Goal: Transaction & Acquisition: Purchase product/service

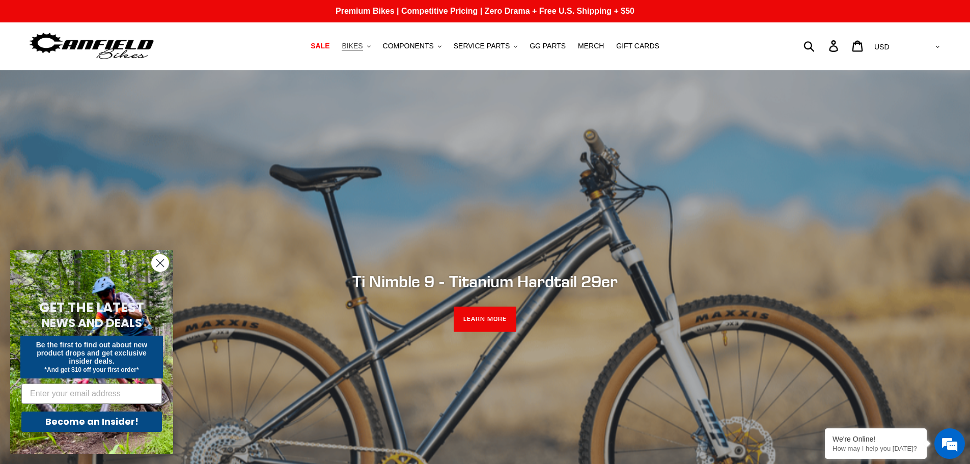
click at [361, 48] on span "BIKES" at bounding box center [351, 46] width 21 height 9
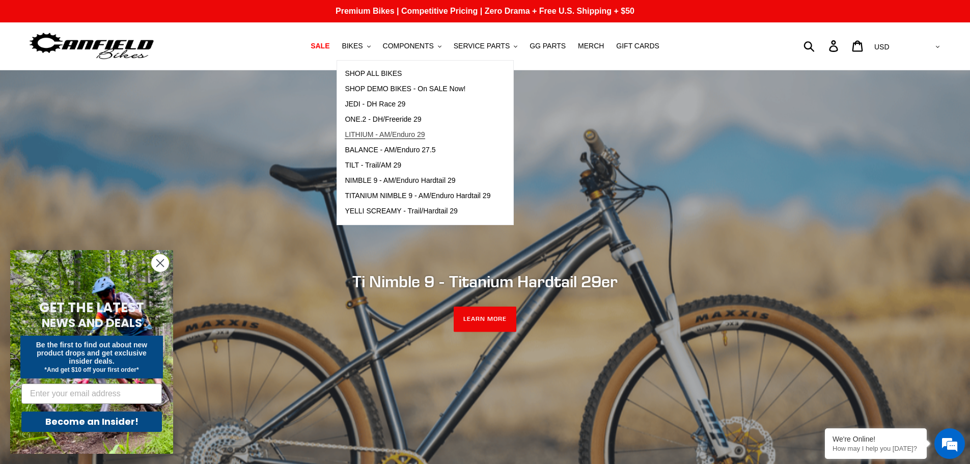
click at [398, 135] on span "LITHIUM - AM/Enduro 29" at bounding box center [385, 134] width 80 height 9
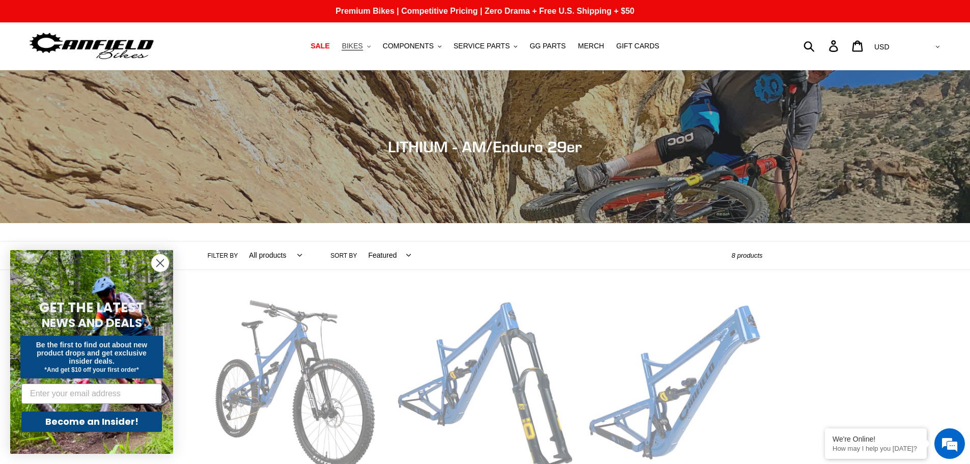
click at [373, 42] on button "BIKES .cls-1{fill:#231f20}" at bounding box center [355, 46] width 39 height 14
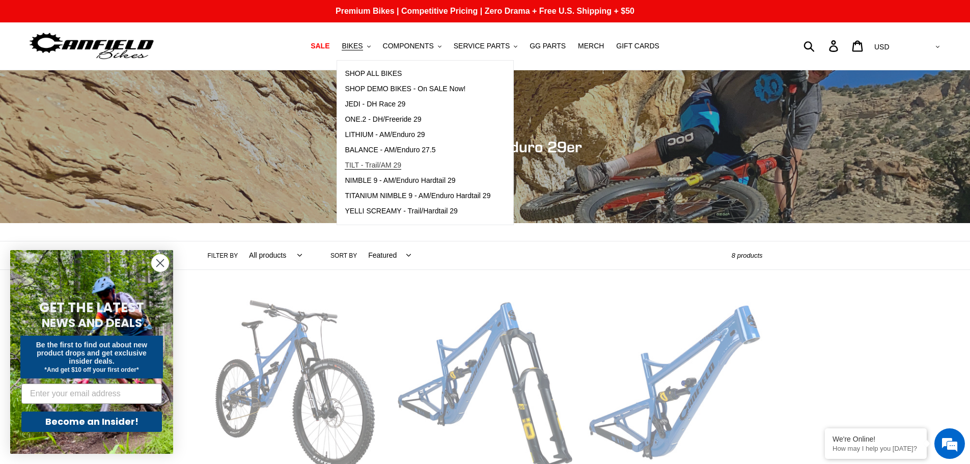
click at [379, 169] on span "TILT - Trail/AM 29" at bounding box center [373, 165] width 56 height 9
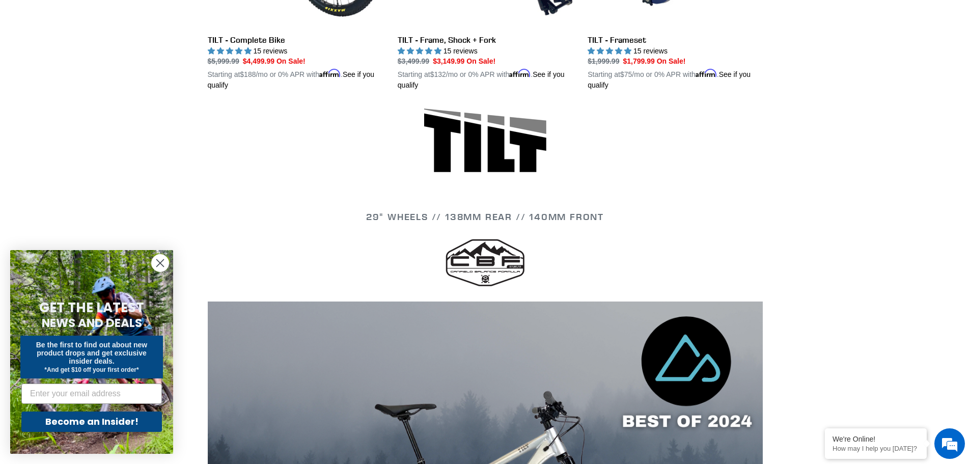
scroll to position [305, 0]
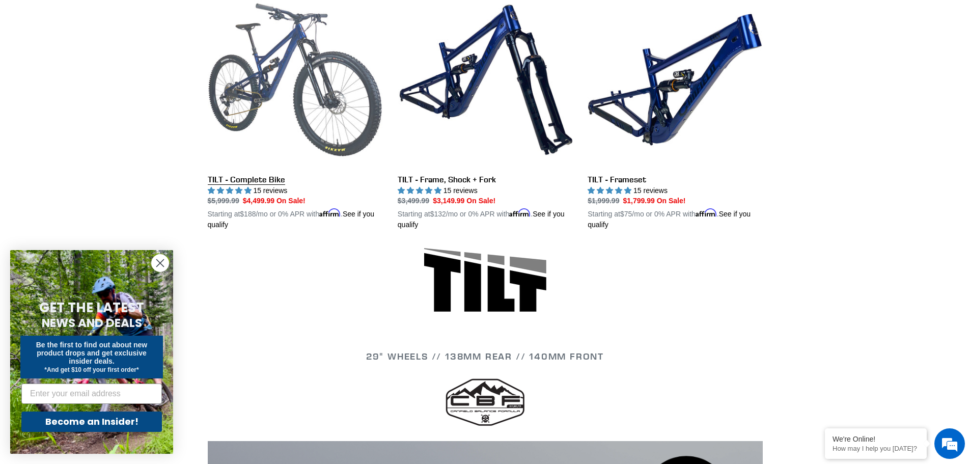
click at [288, 102] on link "TILT - Complete Bike" at bounding box center [295, 111] width 175 height 238
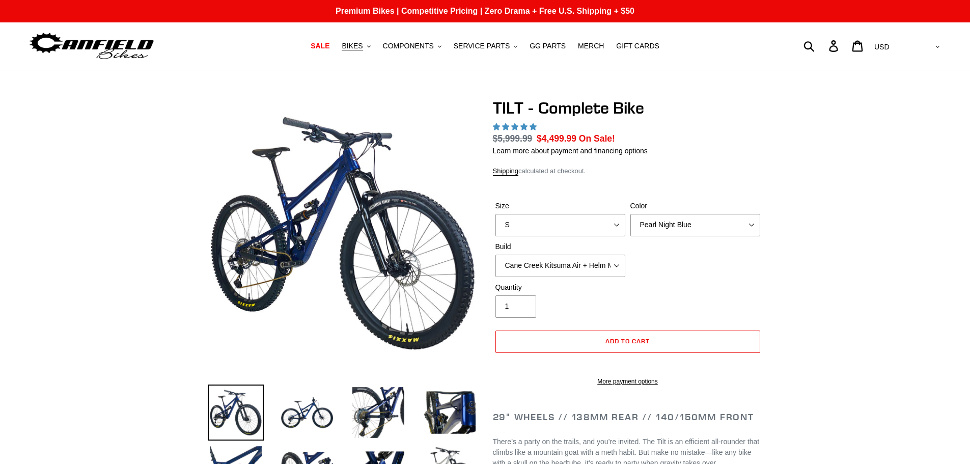
select select "highest-rating"
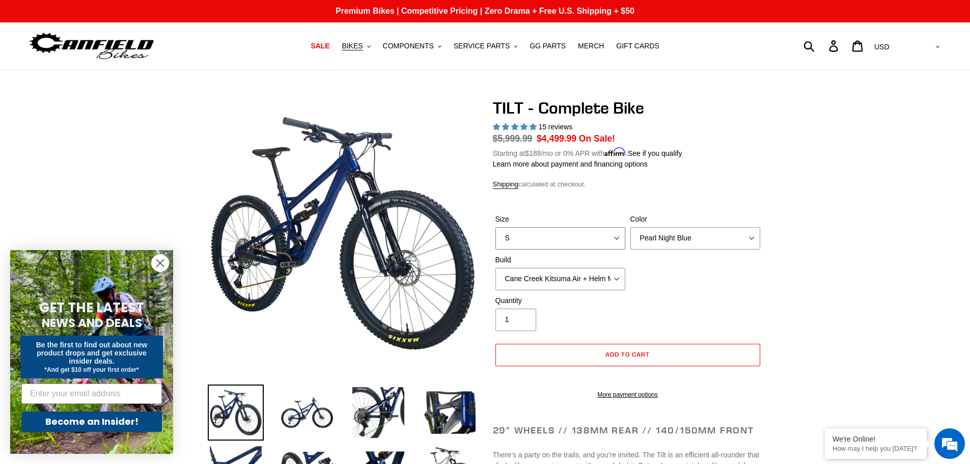
click at [609, 236] on select "S M L" at bounding box center [560, 238] width 130 height 22
select select "L"
click at [495, 227] on select "S M L" at bounding box center [560, 238] width 130 height 22
